Goal: Task Accomplishment & Management: Manage account settings

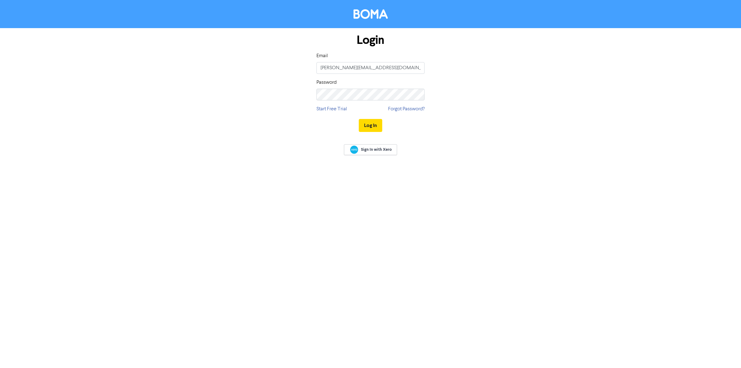
click at [224, 114] on div "Login Email [EMAIL_ADDRESS][DOMAIN_NAME] Password Start Free Trial Forgot Passw…" at bounding box center [370, 83] width 352 height 110
drag, startPoint x: 335, startPoint y: 68, endPoint x: 178, endPoint y: 64, distance: 157.5
click at [178, 64] on form "Login Email [EMAIL_ADDRESS][DOMAIN_NAME] Password Start Free Trial Forgot Passw…" at bounding box center [370, 83] width 741 height 110
click at [218, 105] on div "Login Email [PERSON_NAME][EMAIL_ADDRESS][DOMAIN_NAME] Password Start Free Trial…" at bounding box center [370, 83] width 352 height 110
click at [359, 119] on button "Log In" at bounding box center [370, 125] width 23 height 13
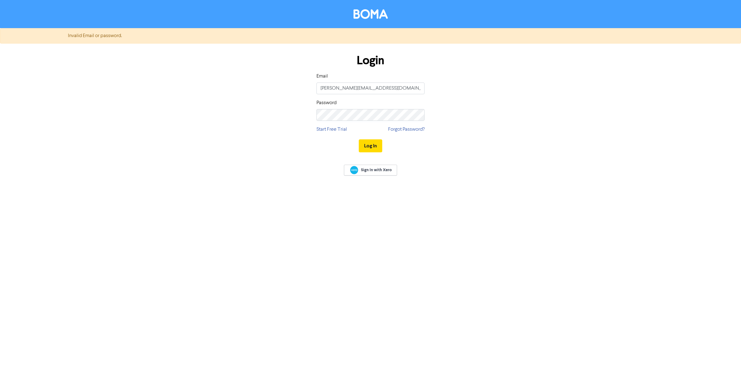
drag, startPoint x: 247, startPoint y: 104, endPoint x: 250, endPoint y: 97, distance: 7.7
click at [249, 99] on div "Login Email [PERSON_NAME][EMAIL_ADDRESS][DOMAIN_NAME] Password Start Free Trial…" at bounding box center [370, 103] width 352 height 110
click at [335, 86] on input "[PERSON_NAME][EMAIL_ADDRESS][DOMAIN_NAME]" at bounding box center [370, 88] width 108 height 12
type input "[EMAIL_ADDRESS][DOMAIN_NAME]"
click at [359, 139] on button "Log In" at bounding box center [370, 145] width 23 height 13
